Goal: Check status

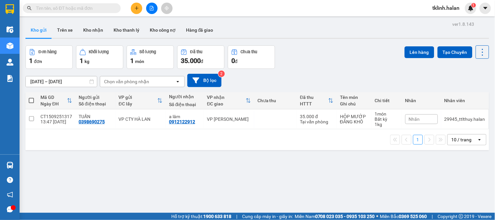
click at [80, 9] on input "text" at bounding box center [74, 8] width 77 height 7
paste input "1409250851"
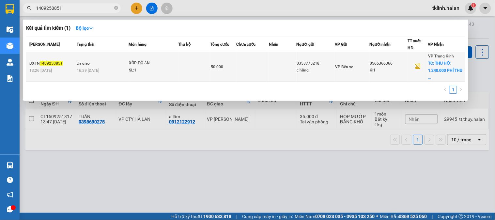
type input "1409250851"
click at [301, 67] on div "c hằng" at bounding box center [315, 70] width 37 height 7
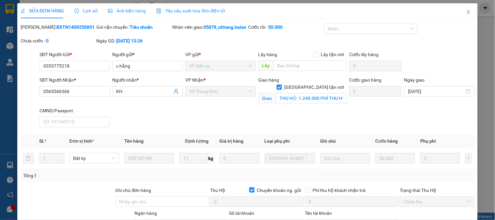
click at [244, 32] on div "Nhân viên giao: 35879_nltrang.halan" at bounding box center [209, 30] width 76 height 14
click at [466, 11] on icon "close" at bounding box center [468, 12] width 4 height 4
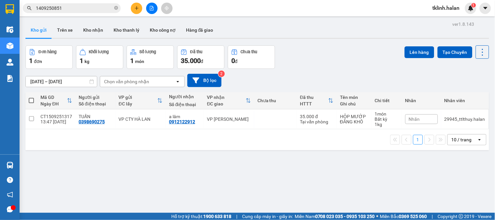
click at [222, 186] on div "ver 1.8.143 Kho gửi Trên xe Kho nhận Kho thanh lý Kho công nợ Hàng đã giao Đơn …" at bounding box center [257, 130] width 469 height 220
